Goal: Browse casually

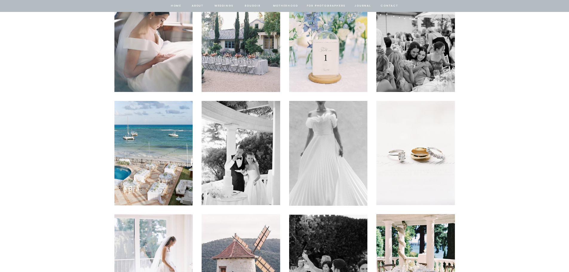
scroll to position [1343, 0]
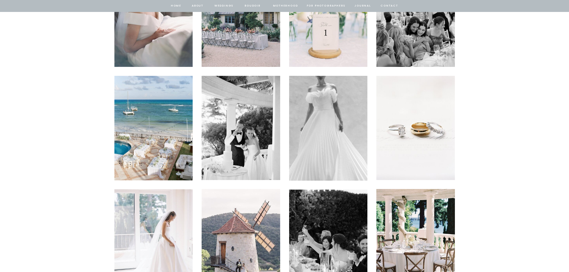
click at [417, 44] on img at bounding box center [415, 14] width 79 height 104
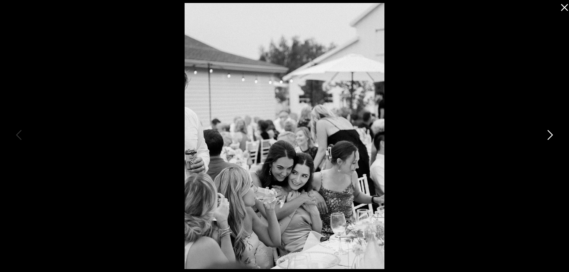
click at [550, 133] on icon at bounding box center [549, 135] width 5 height 10
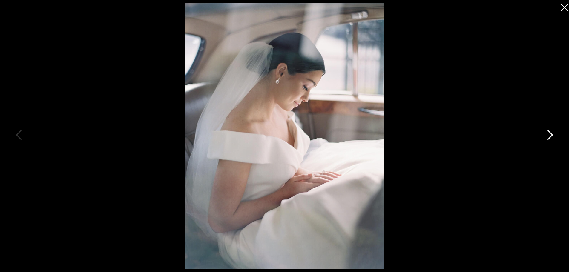
click at [550, 133] on icon at bounding box center [549, 135] width 5 height 10
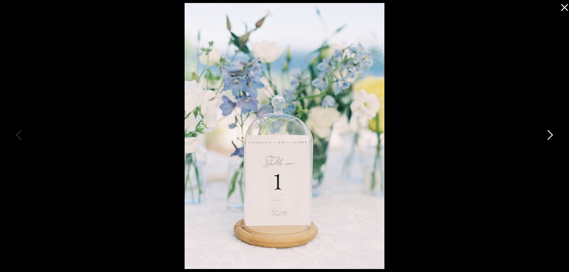
click at [551, 133] on icon at bounding box center [549, 135] width 5 height 10
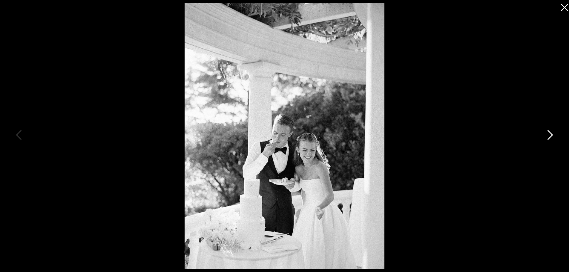
click at [551, 133] on icon at bounding box center [549, 135] width 5 height 10
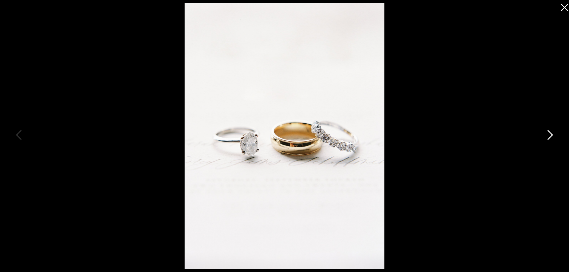
click at [551, 133] on icon at bounding box center [549, 135] width 5 height 10
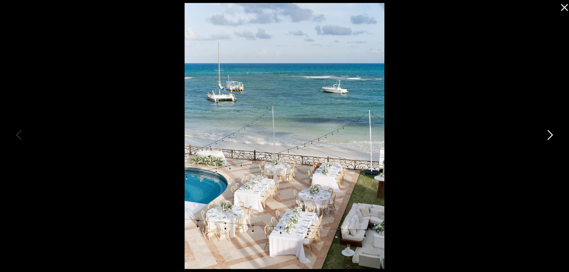
click at [551, 133] on icon at bounding box center [549, 135] width 5 height 10
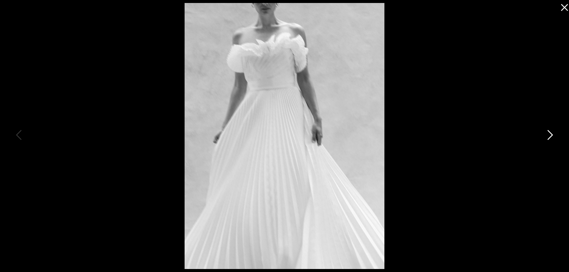
click at [551, 133] on icon at bounding box center [549, 135] width 5 height 10
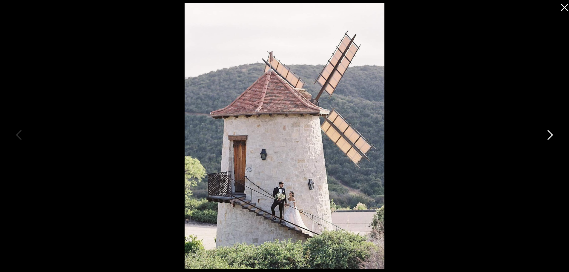
click at [551, 133] on icon at bounding box center [549, 135] width 5 height 10
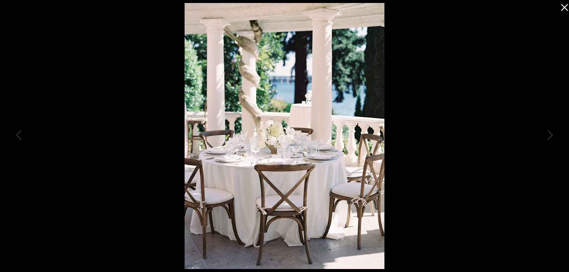
click at [561, 10] on icon at bounding box center [563, 6] width 12 height 12
click at [561, 8] on icon at bounding box center [563, 6] width 12 height 12
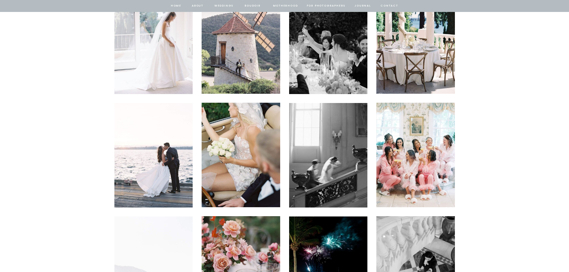
scroll to position [1552, 0]
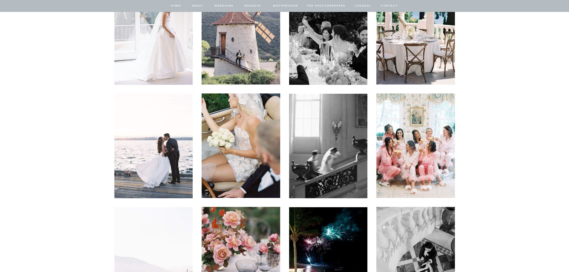
click at [247, 143] on img at bounding box center [241, 145] width 79 height 104
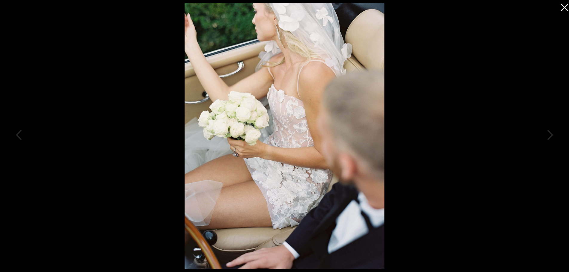
click at [566, 8] on icon at bounding box center [563, 6] width 12 height 12
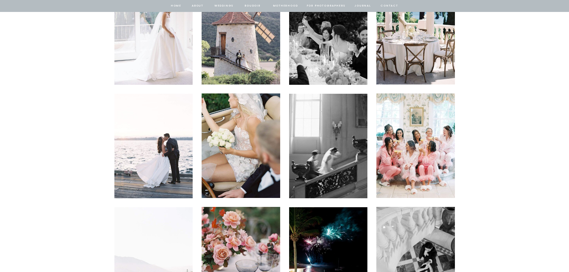
click at [416, 135] on img at bounding box center [415, 145] width 79 height 104
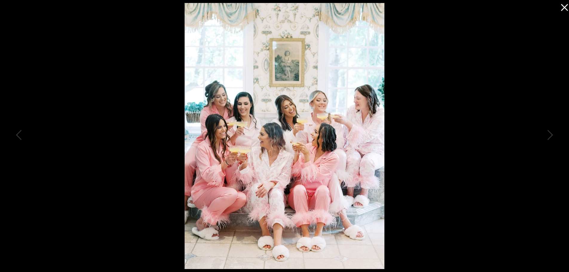
click at [562, 10] on icon at bounding box center [564, 7] width 7 height 7
click at [562, 7] on icon at bounding box center [563, 6] width 12 height 12
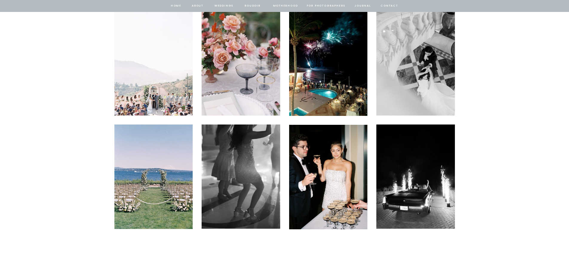
scroll to position [1761, 0]
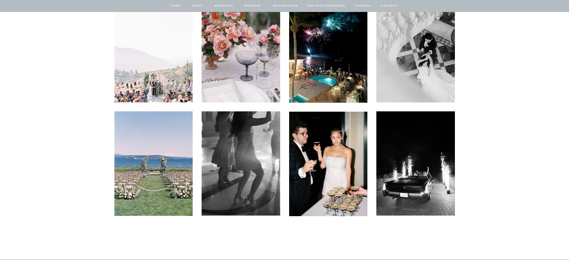
click at [416, 157] on img at bounding box center [415, 163] width 79 height 104
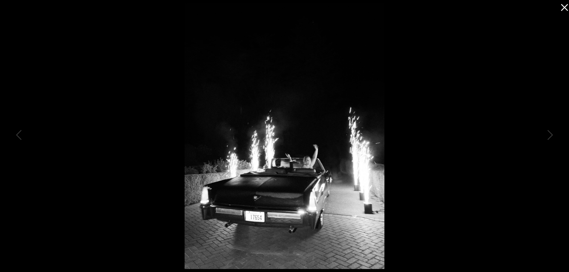
click at [563, 8] on icon at bounding box center [563, 6] width 12 height 12
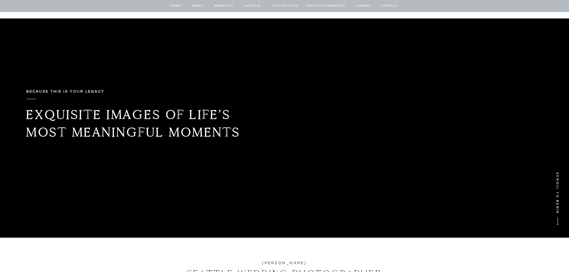
scroll to position [0, 0]
